Goal: Check status

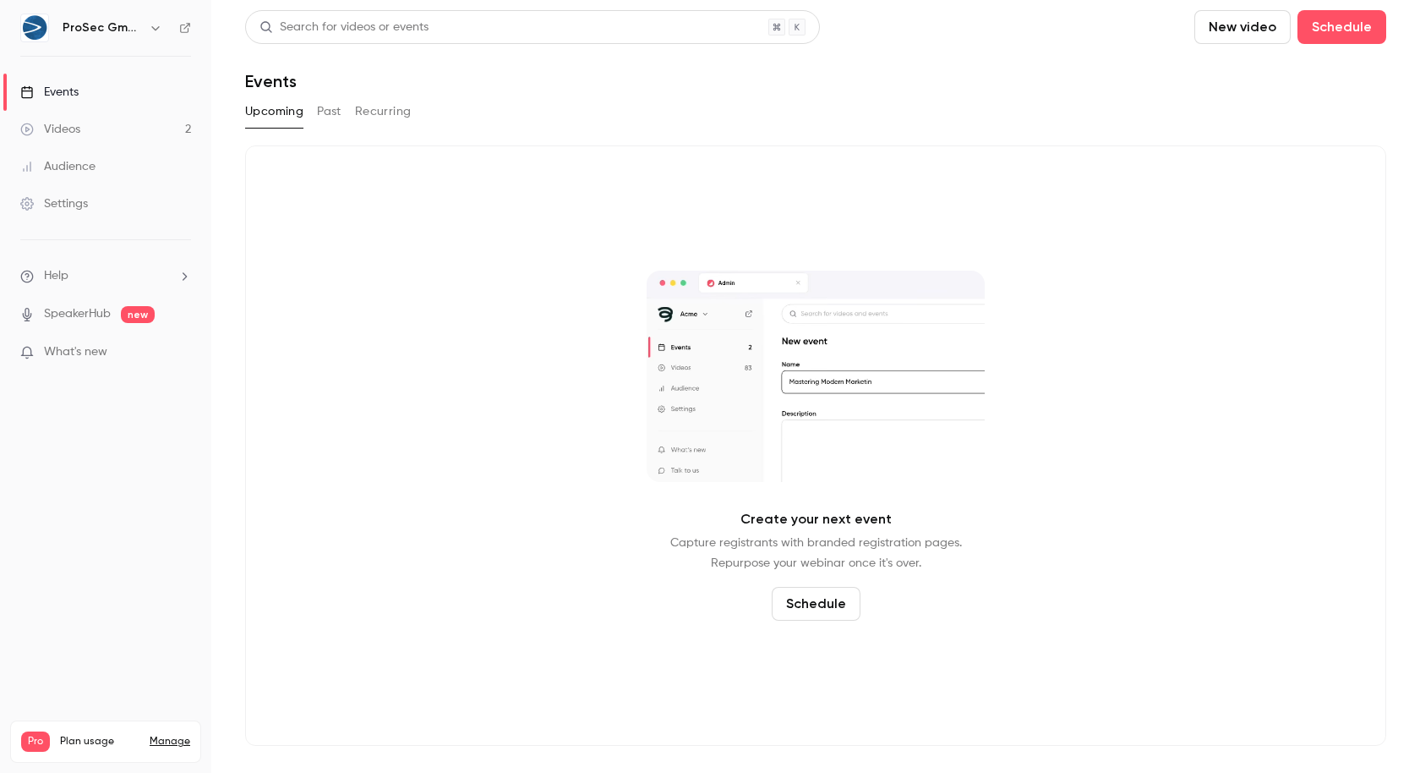
click at [324, 110] on button "Past" at bounding box center [329, 111] width 25 height 27
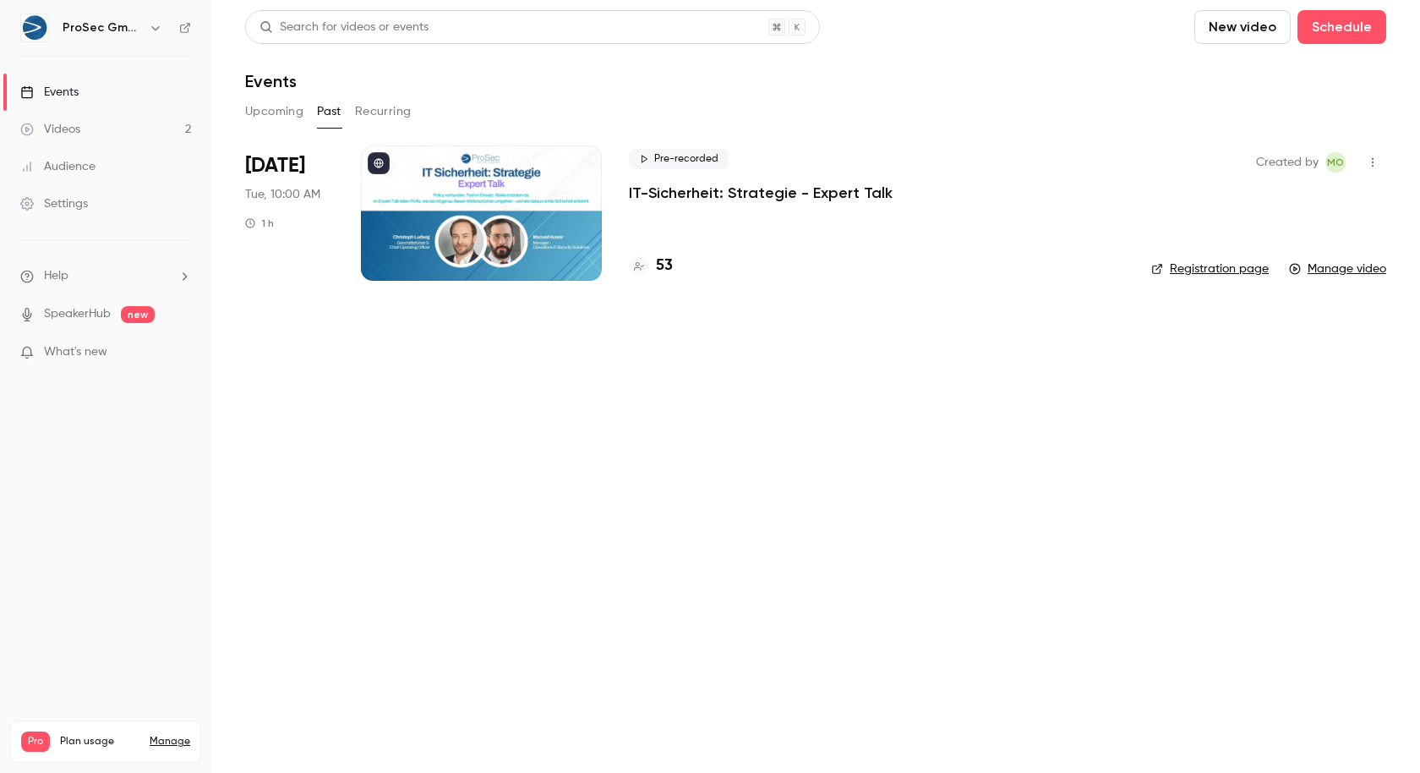
click at [725, 202] on p "IT-Sicherheit: Strategie - Expert Talk" at bounding box center [761, 193] width 264 height 20
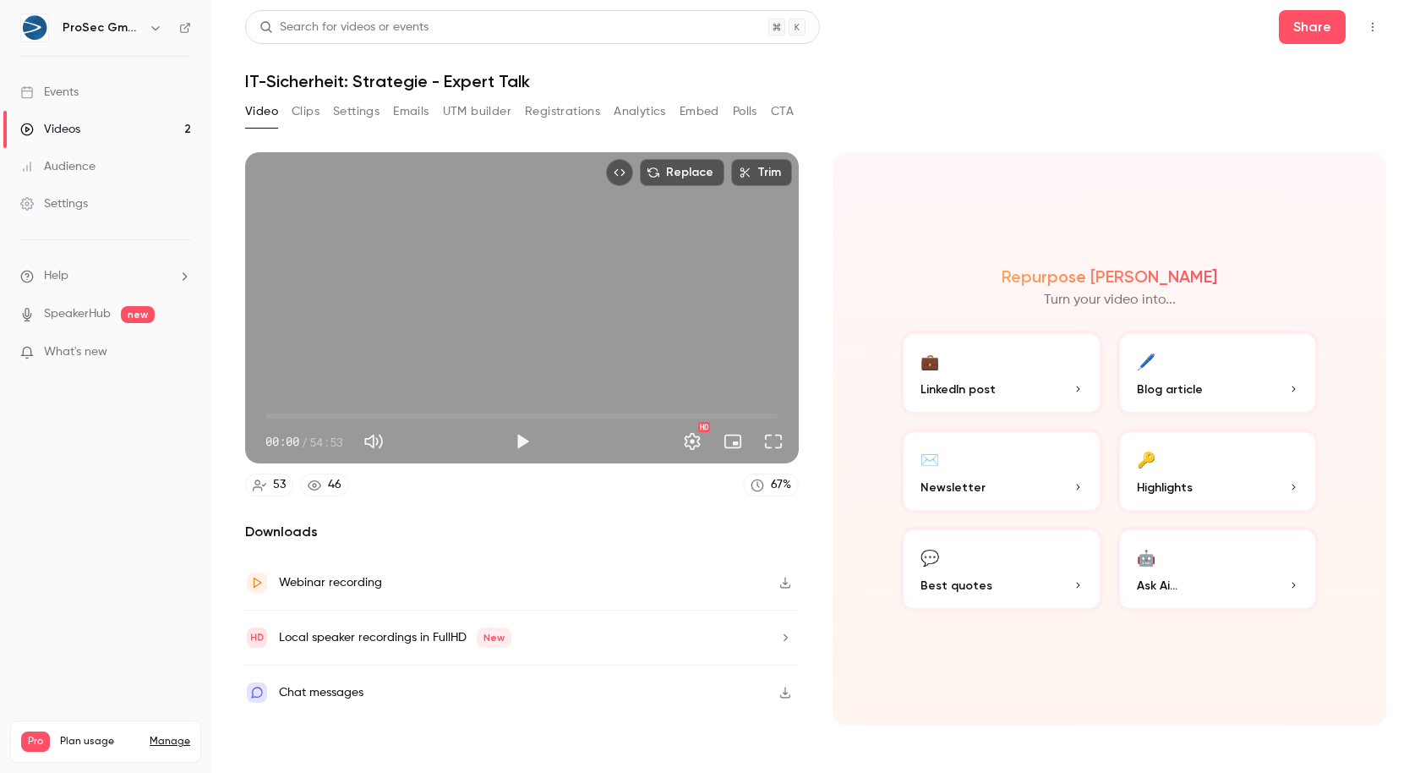
click at [588, 112] on button "Registrations" at bounding box center [562, 111] width 75 height 27
